Goal: Task Accomplishment & Management: Use online tool/utility

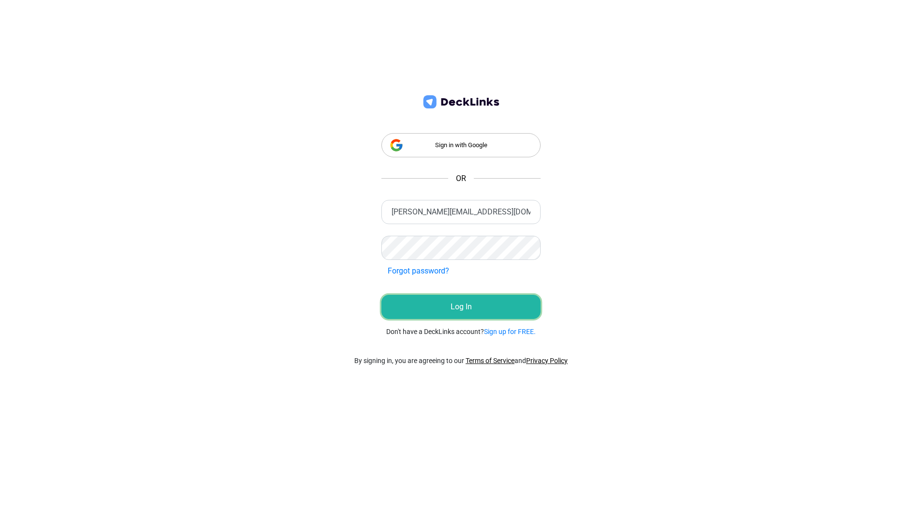
click at [471, 301] on button "Log In" at bounding box center [460, 307] width 159 height 24
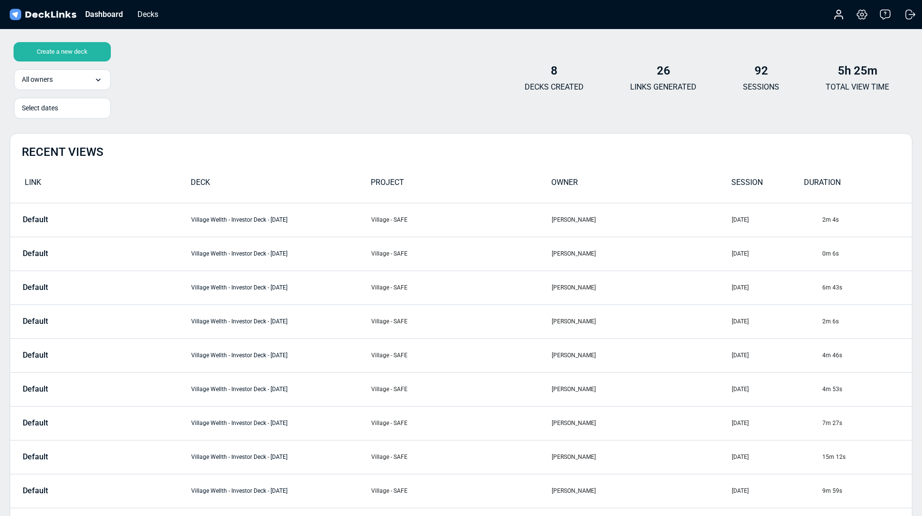
click at [553, 75] on b "8" at bounding box center [554, 71] width 7 height 14
click at [313, 221] on td "Village Wellth - Investor Deck - [DATE]" at bounding box center [281, 220] width 181 height 34
click at [151, 16] on div "Decks" at bounding box center [148, 14] width 30 height 12
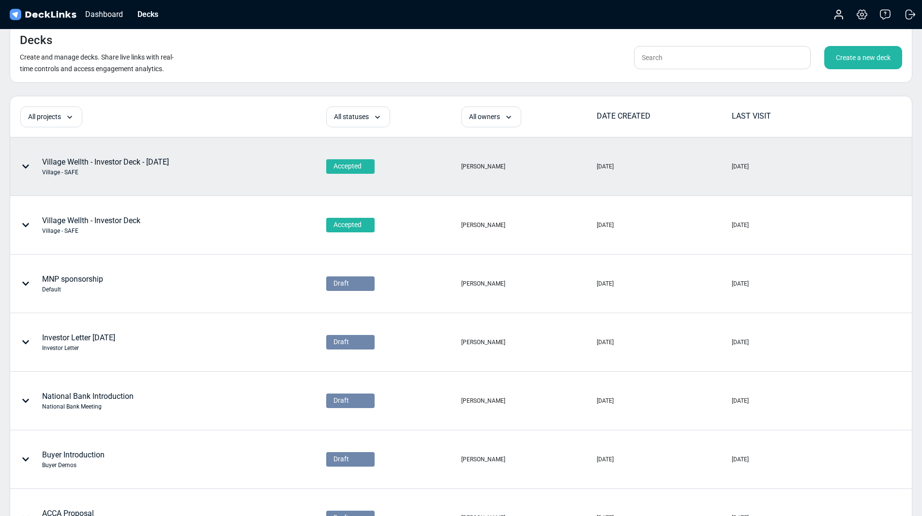
click at [111, 167] on div "Village Wellth - Investor Deck - [DATE] Village - SAFE" at bounding box center [105, 166] width 127 height 20
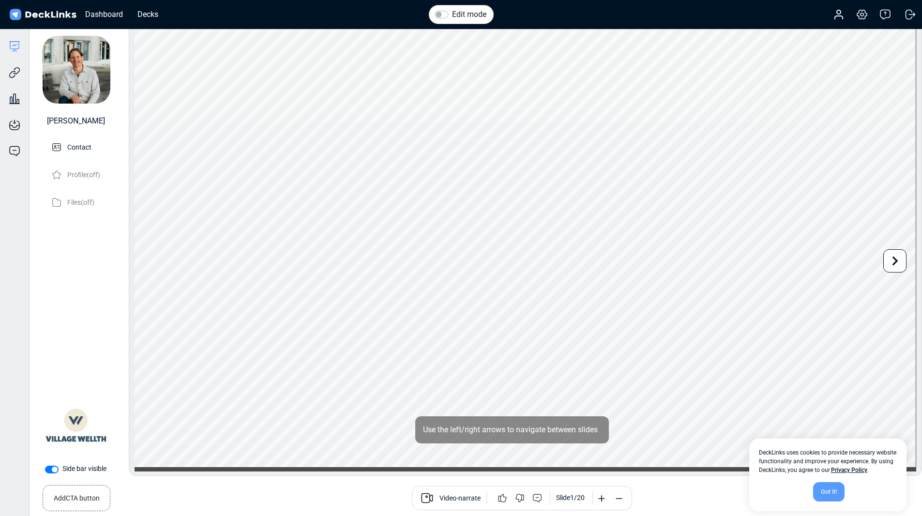
click at [829, 493] on div "Got it!" at bounding box center [828, 491] width 31 height 19
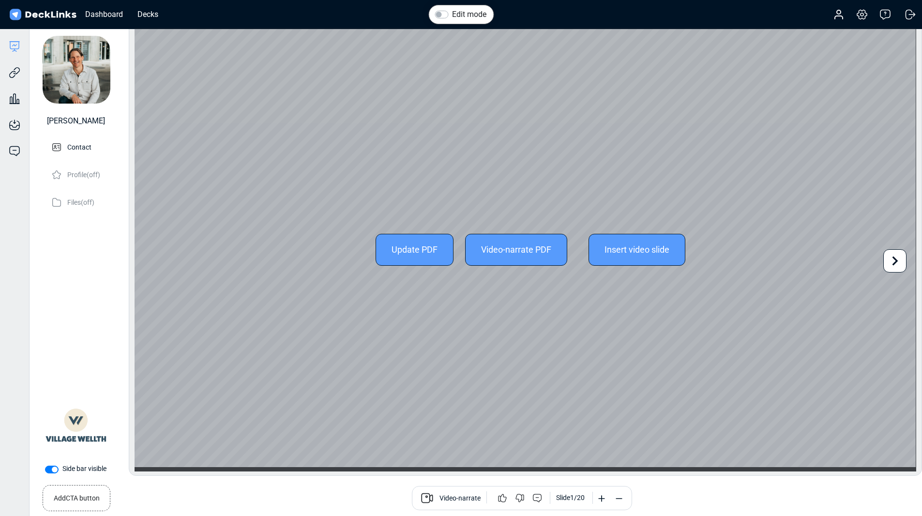
click at [896, 260] on icon at bounding box center [896, 261] width 6 height 9
click at [895, 260] on icon at bounding box center [896, 261] width 6 height 9
click at [142, 257] on icon at bounding box center [147, 261] width 18 height 18
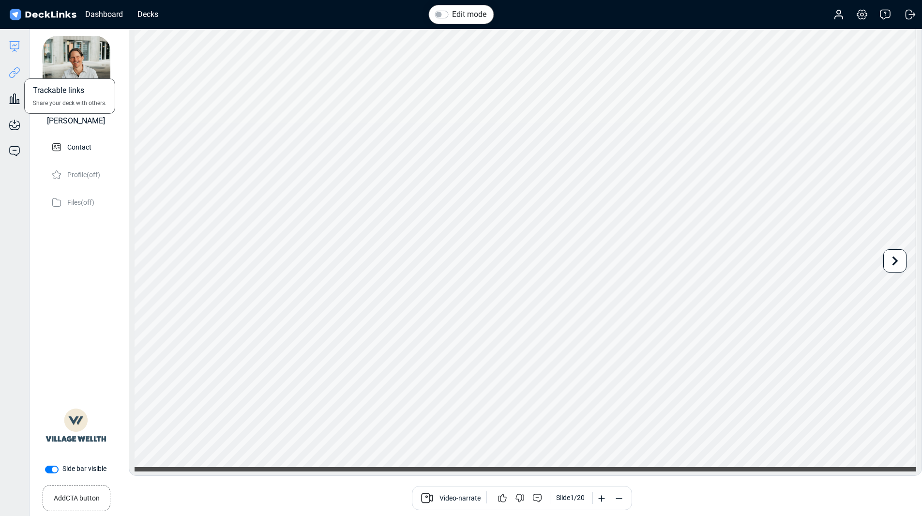
click at [18, 74] on icon at bounding box center [15, 73] width 12 height 12
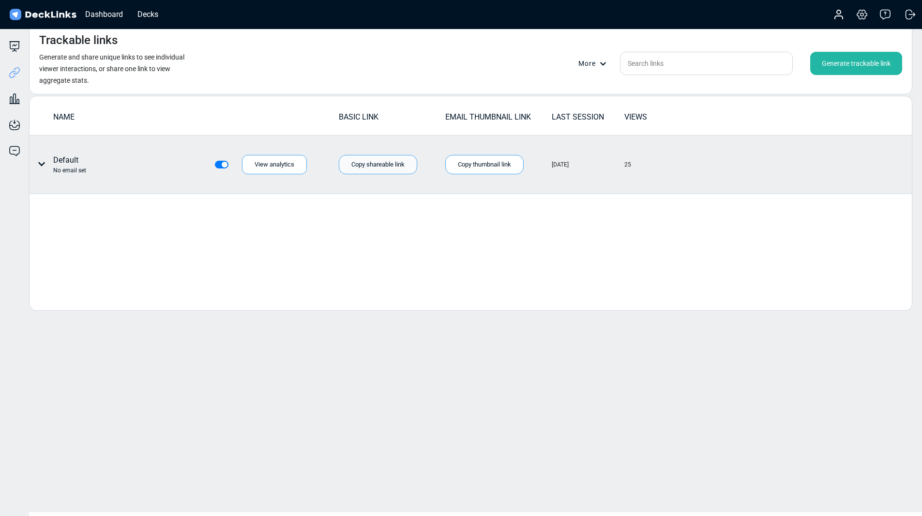
click at [395, 167] on div "Copy shareable link" at bounding box center [378, 164] width 78 height 19
